Goal: Task Accomplishment & Management: Manage account settings

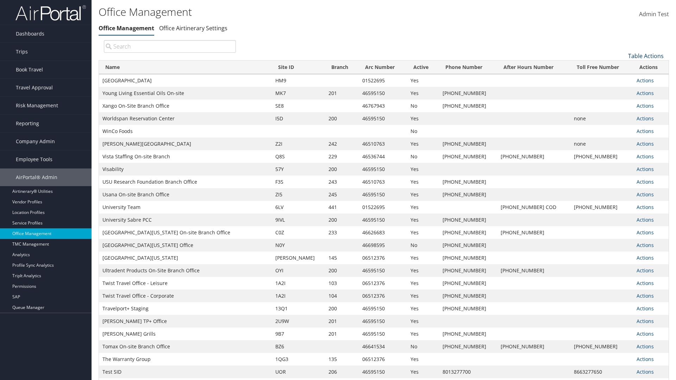
click at [646, 56] on link "Table Actions" at bounding box center [646, 56] width 36 height 8
click at [622, 91] on link "Page Length" at bounding box center [622, 91] width 93 height 12
click at [622, 79] on link "25" at bounding box center [622, 80] width 93 height 12
click at [646, 56] on link "Table Actions" at bounding box center [646, 56] width 36 height 8
click at [622, 91] on link "Page Length" at bounding box center [622, 91] width 93 height 12
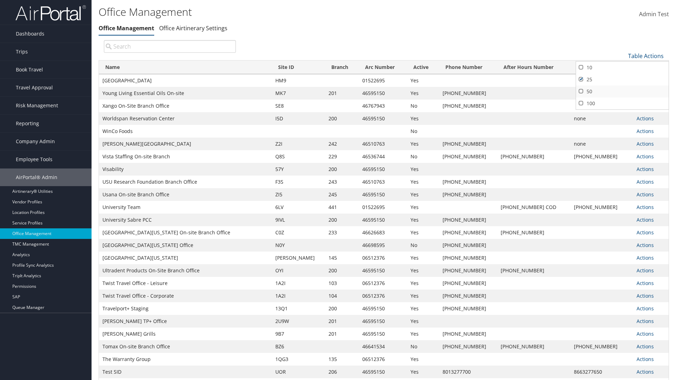
click at [622, 91] on link "50" at bounding box center [622, 92] width 93 height 12
click at [646, 56] on link "Table Actions" at bounding box center [646, 56] width 36 height 8
click at [622, 91] on link "Page Length" at bounding box center [622, 91] width 93 height 12
click at [622, 103] on link "100" at bounding box center [622, 104] width 93 height 12
click at [646, 56] on link "Table Actions" at bounding box center [646, 56] width 36 height 8
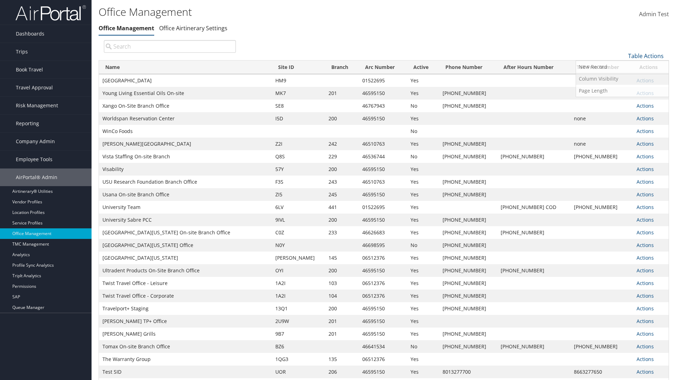
click at [622, 79] on link "Column Visibility" at bounding box center [622, 79] width 93 height 12
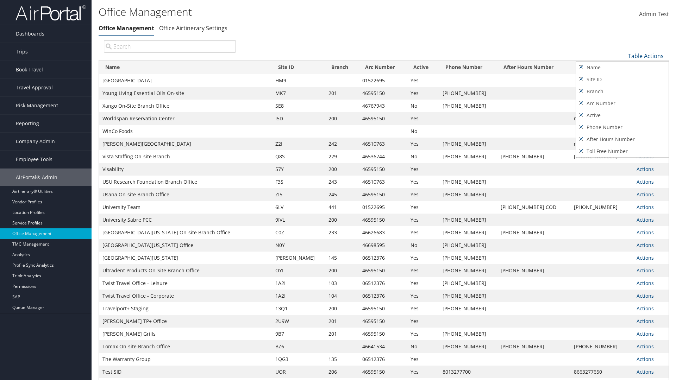
click at [622, 67] on link "Name" at bounding box center [622, 68] width 93 height 12
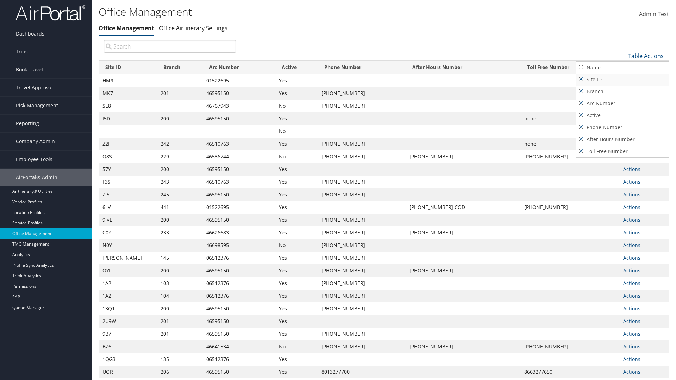
click at [622, 79] on link "Site ID" at bounding box center [622, 80] width 93 height 12
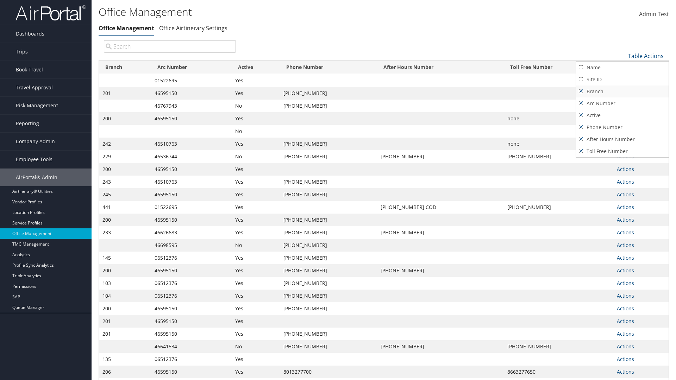
click at [622, 91] on link "Branch" at bounding box center [622, 92] width 93 height 12
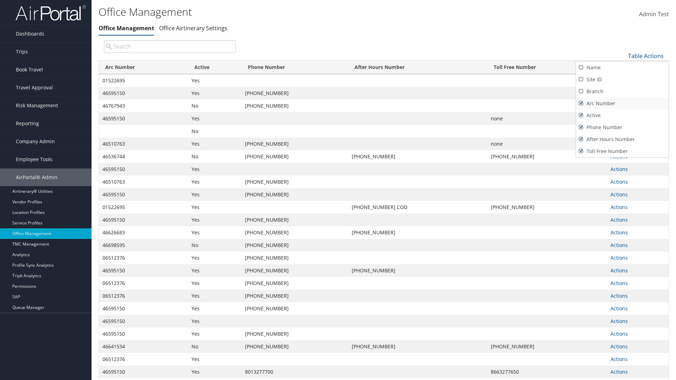
click at [622, 103] on link "Arc Number" at bounding box center [622, 104] width 93 height 12
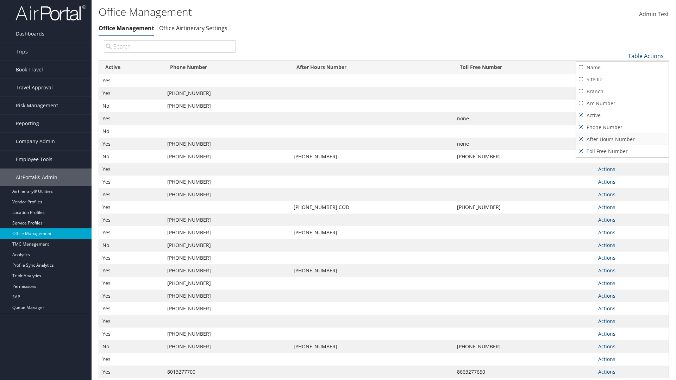
click at [622, 139] on link "After Hours Number" at bounding box center [622, 139] width 93 height 12
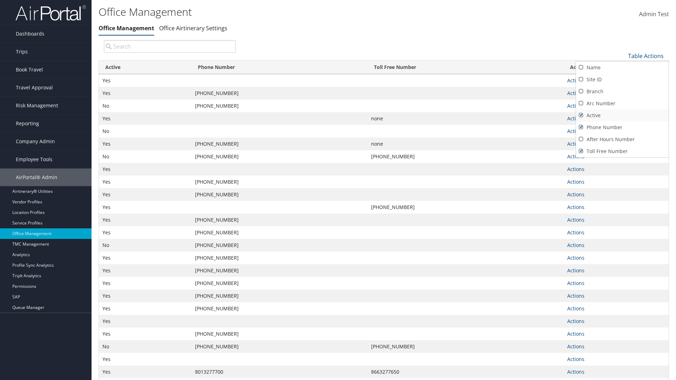
click at [622, 115] on link "Active" at bounding box center [622, 116] width 93 height 12
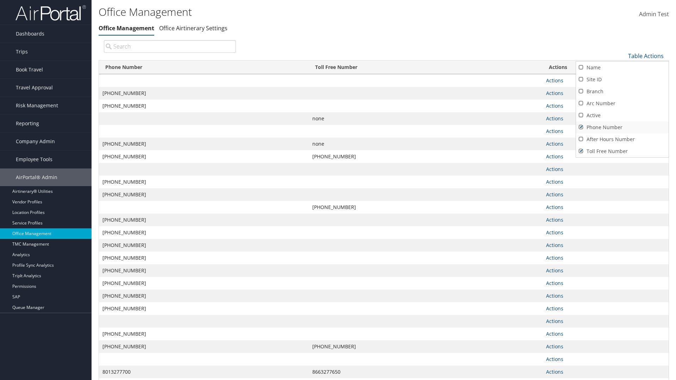
click at [622, 127] on link "Phone Number" at bounding box center [622, 128] width 93 height 12
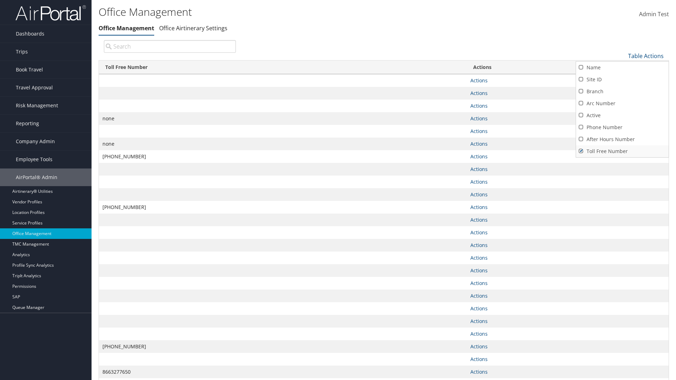
click at [622, 151] on link "Toll Free Number" at bounding box center [622, 151] width 93 height 12
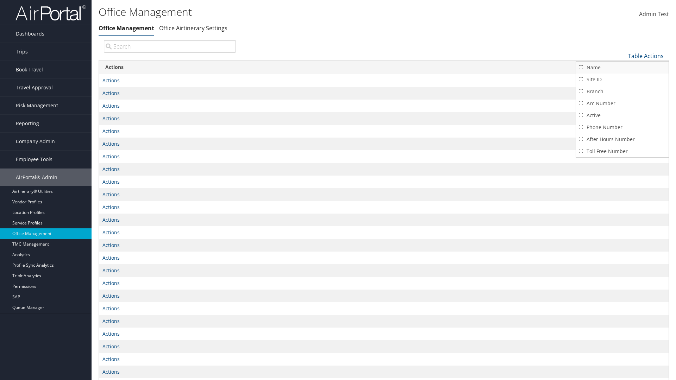
click at [622, 67] on link "Name" at bounding box center [622, 68] width 93 height 12
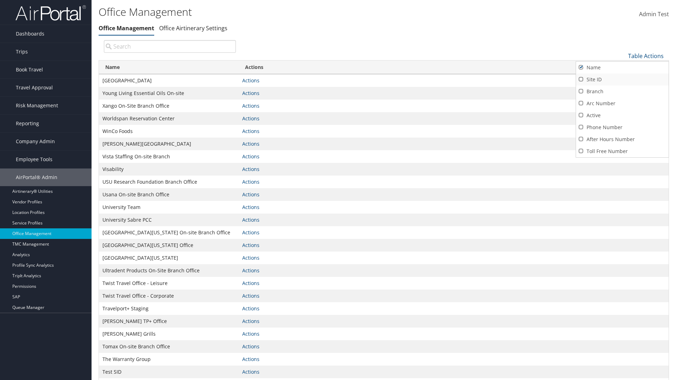
click at [622, 79] on link "Site ID" at bounding box center [622, 80] width 93 height 12
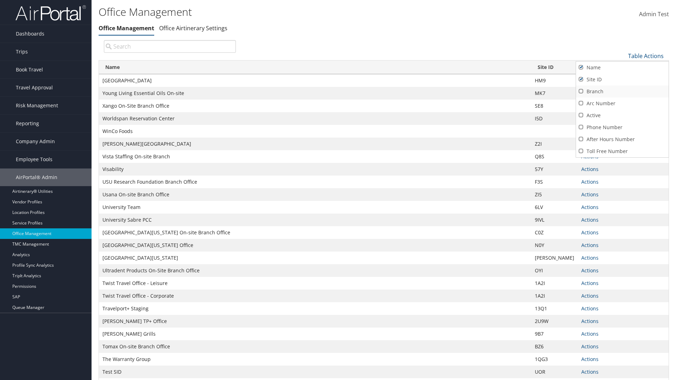
click at [622, 91] on link "Branch" at bounding box center [622, 92] width 93 height 12
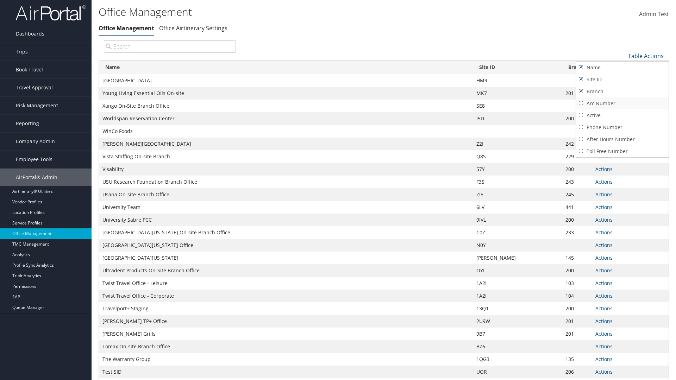
click at [622, 103] on link "Arc Number" at bounding box center [622, 104] width 93 height 12
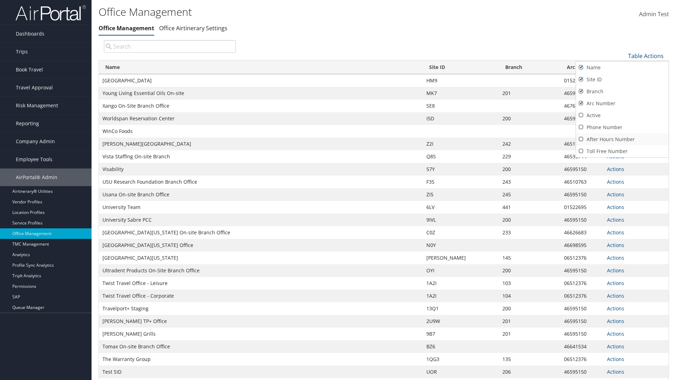
click at [622, 139] on link "After Hours Number" at bounding box center [622, 139] width 93 height 12
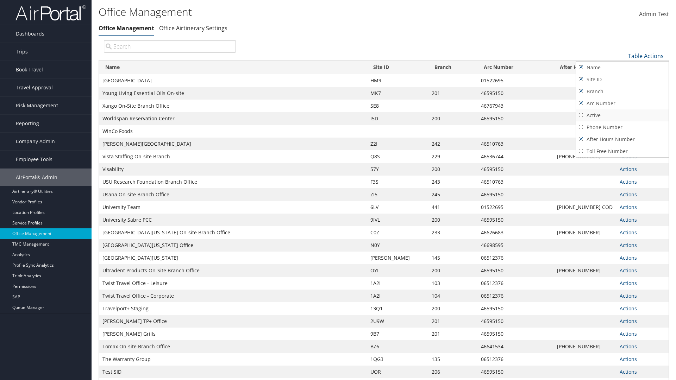
click at [622, 115] on link "Active" at bounding box center [622, 116] width 93 height 12
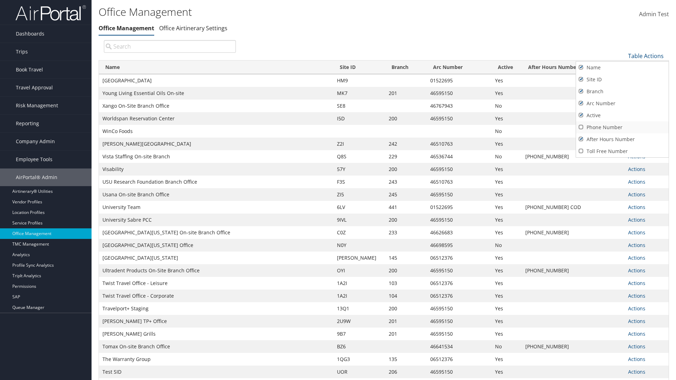
click at [622, 127] on link "Phone Number" at bounding box center [622, 128] width 93 height 12
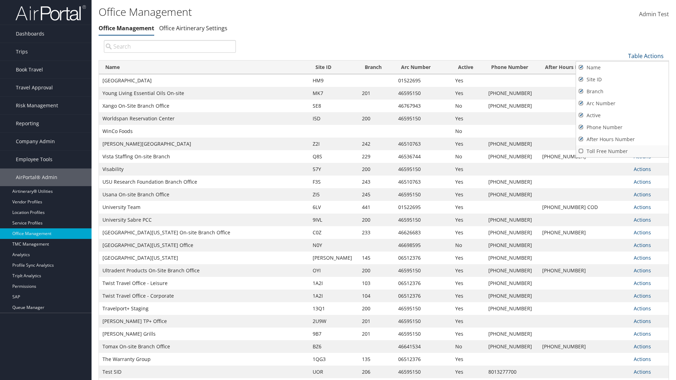
click at [622, 151] on link "Toll Free Number" at bounding box center [622, 151] width 93 height 12
